Goal: Navigation & Orientation: Find specific page/section

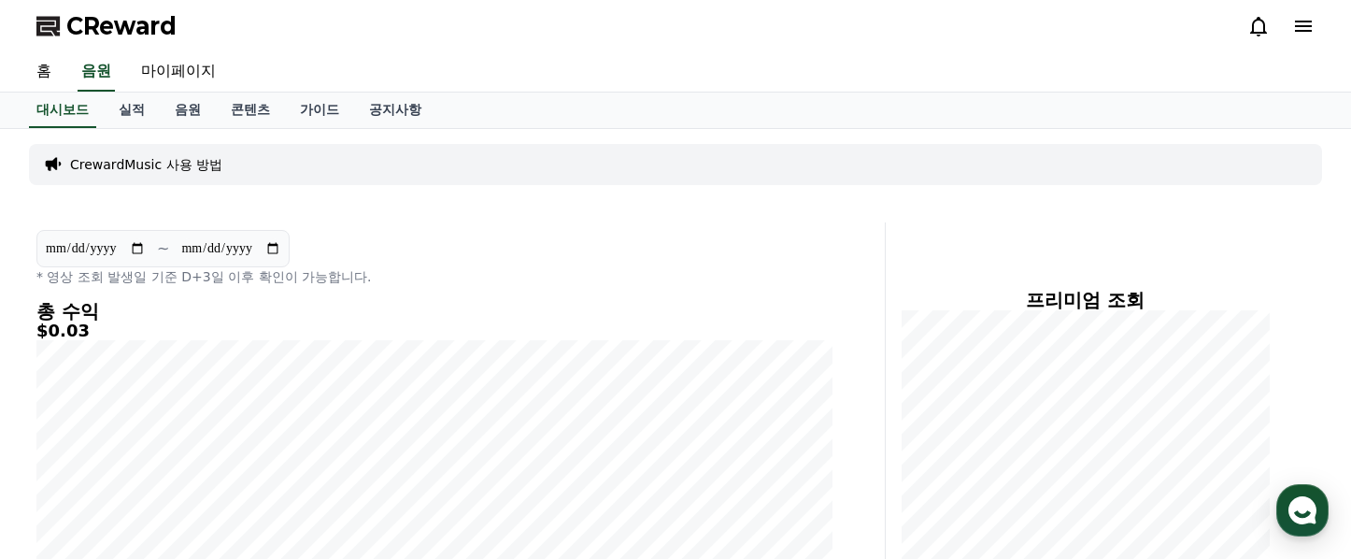
scroll to position [57, 0]
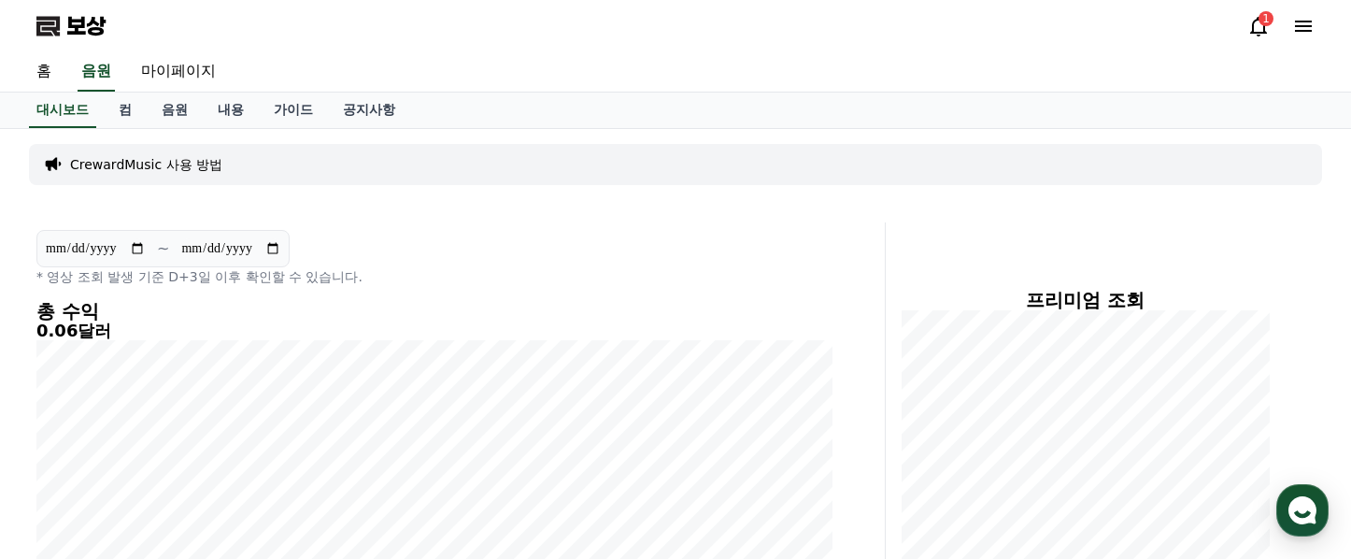
click at [1249, 32] on icon at bounding box center [1258, 26] width 22 height 22
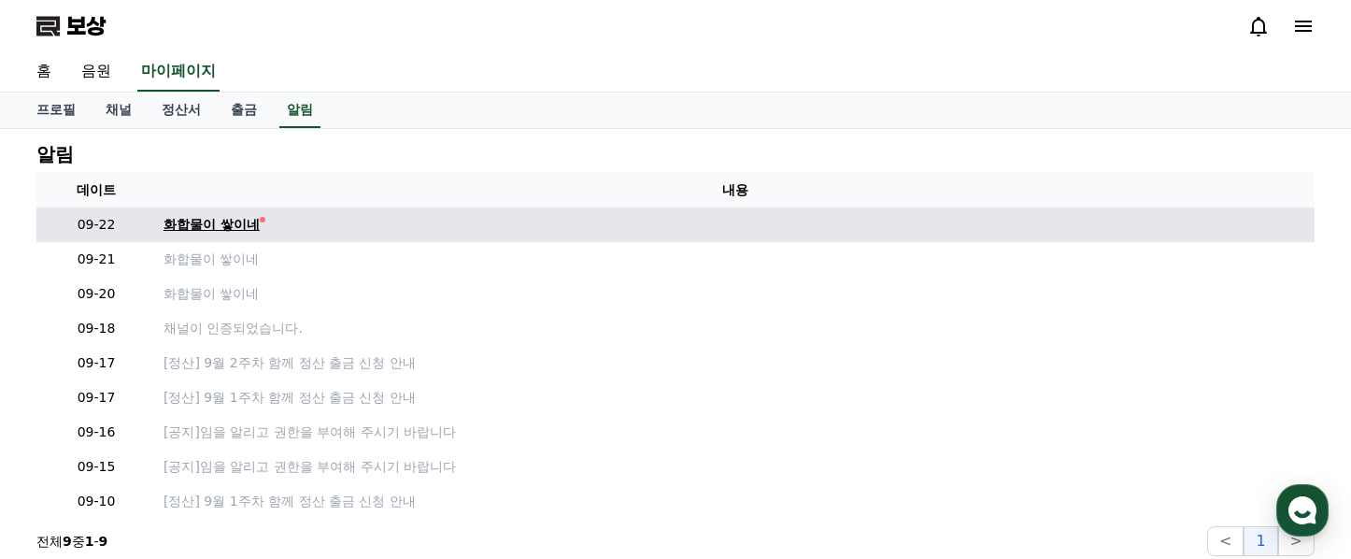
click at [239, 233] on div "화합물이 쌓이네" at bounding box center [211, 225] width 96 height 20
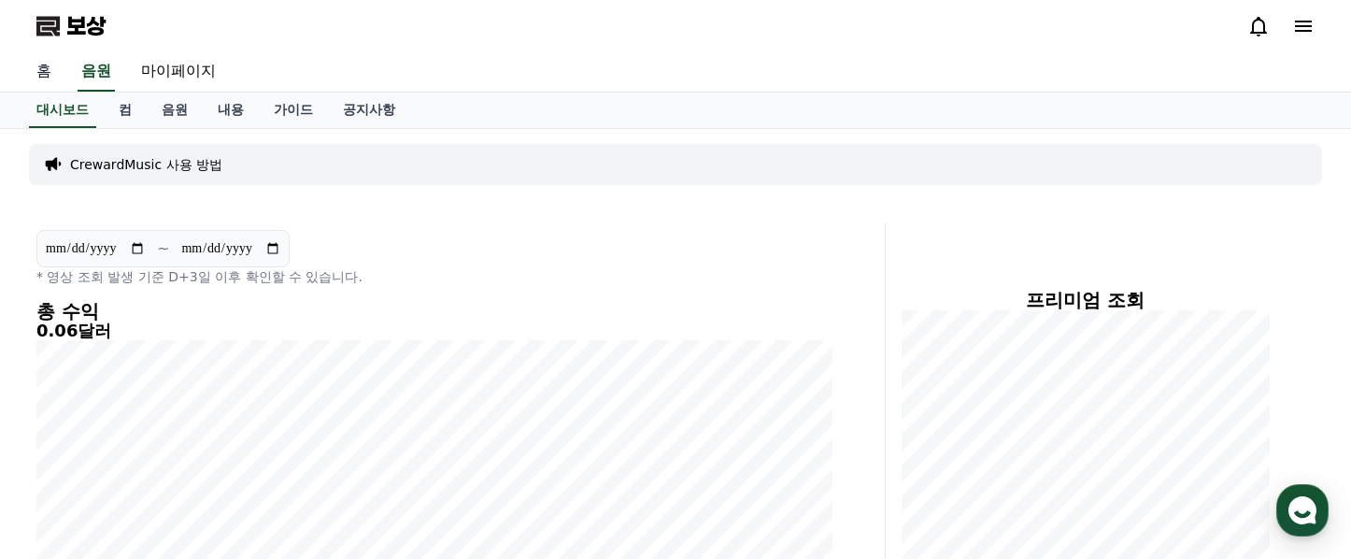
click at [48, 75] on font "홈" at bounding box center [43, 71] width 15 height 18
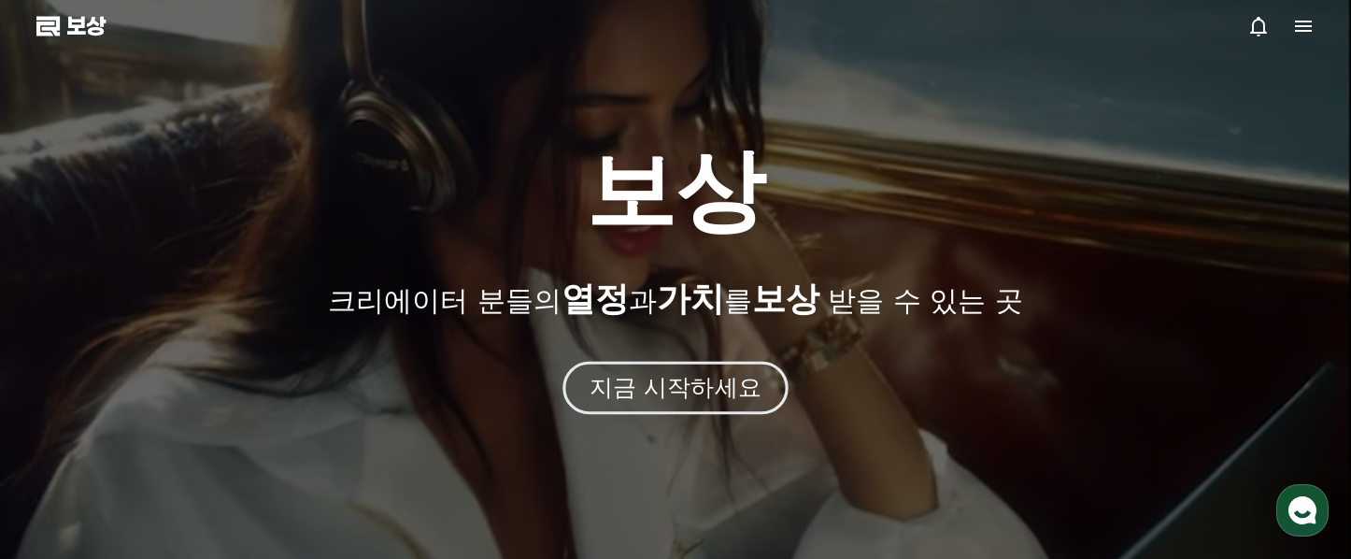
click at [713, 409] on button "지금 시작하세요" at bounding box center [674, 387] width 225 height 53
